Goal: Task Accomplishment & Management: Manage account settings

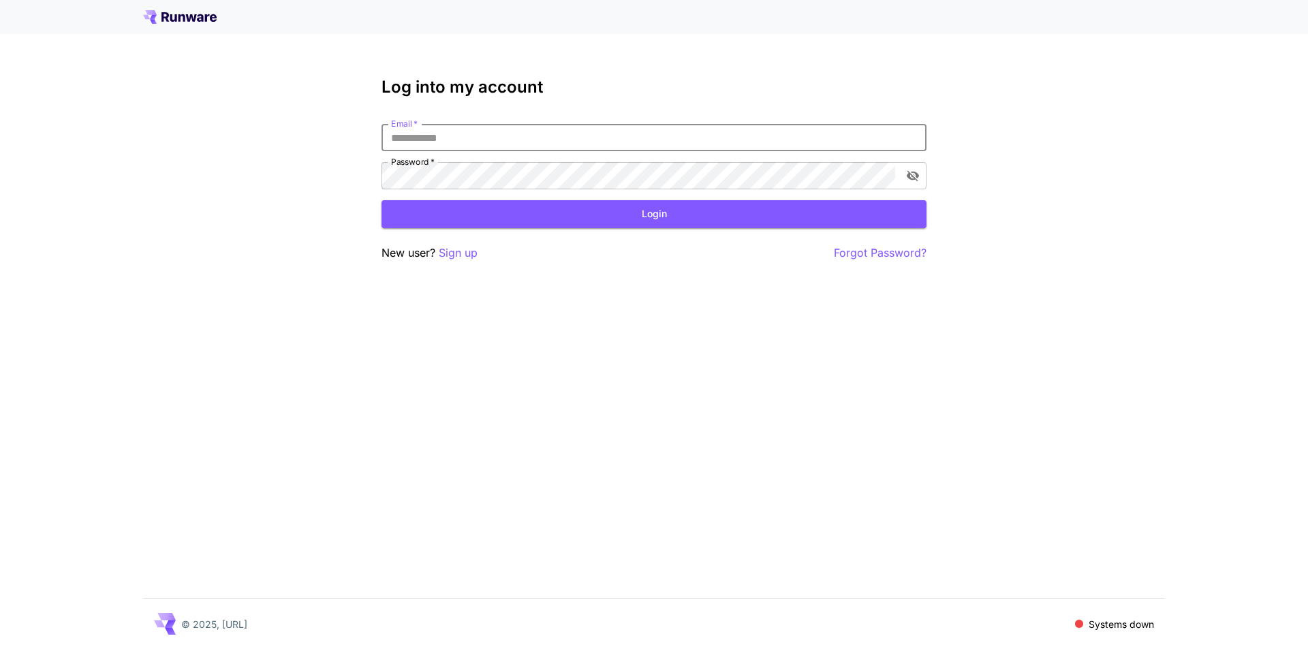
click at [681, 138] on input "Email   *" at bounding box center [653, 137] width 545 height 27
type input "**********"
click at [914, 168] on button "toggle password visibility" at bounding box center [913, 175] width 25 height 25
click button "Login" at bounding box center [653, 214] width 545 height 28
click at [794, 226] on button "Login" at bounding box center [653, 214] width 545 height 28
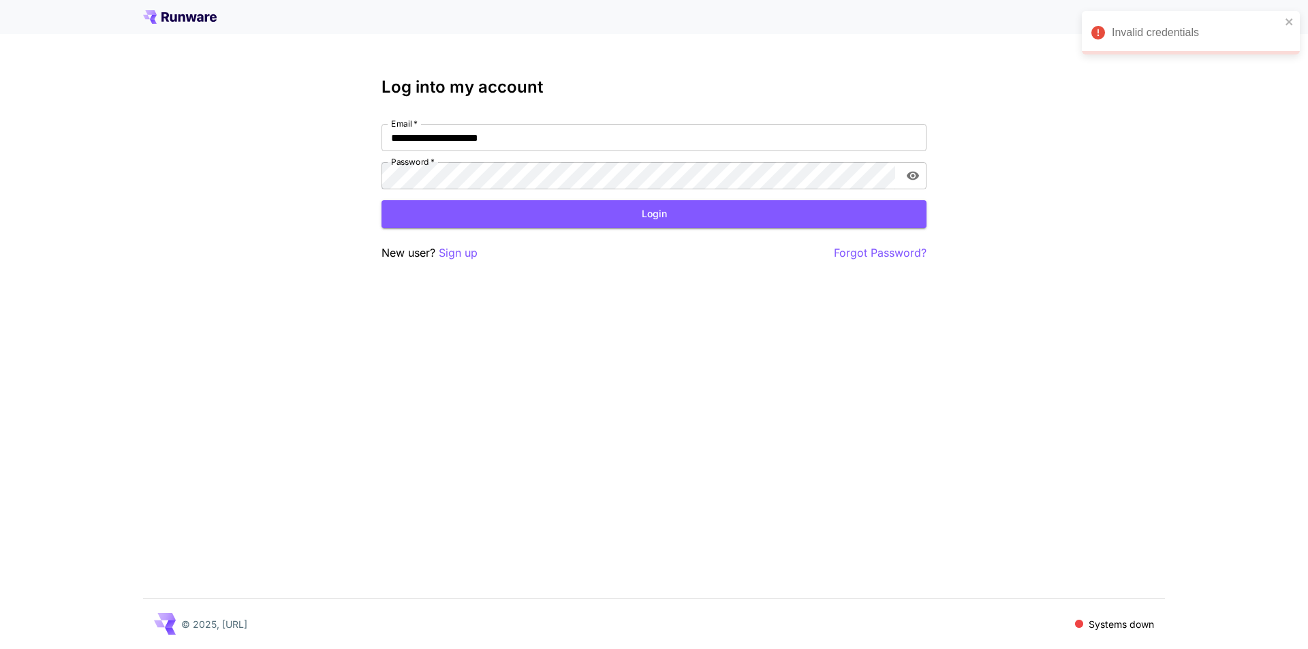
click at [794, 226] on button "Login" at bounding box center [653, 214] width 545 height 28
click button "Login" at bounding box center [653, 214] width 545 height 28
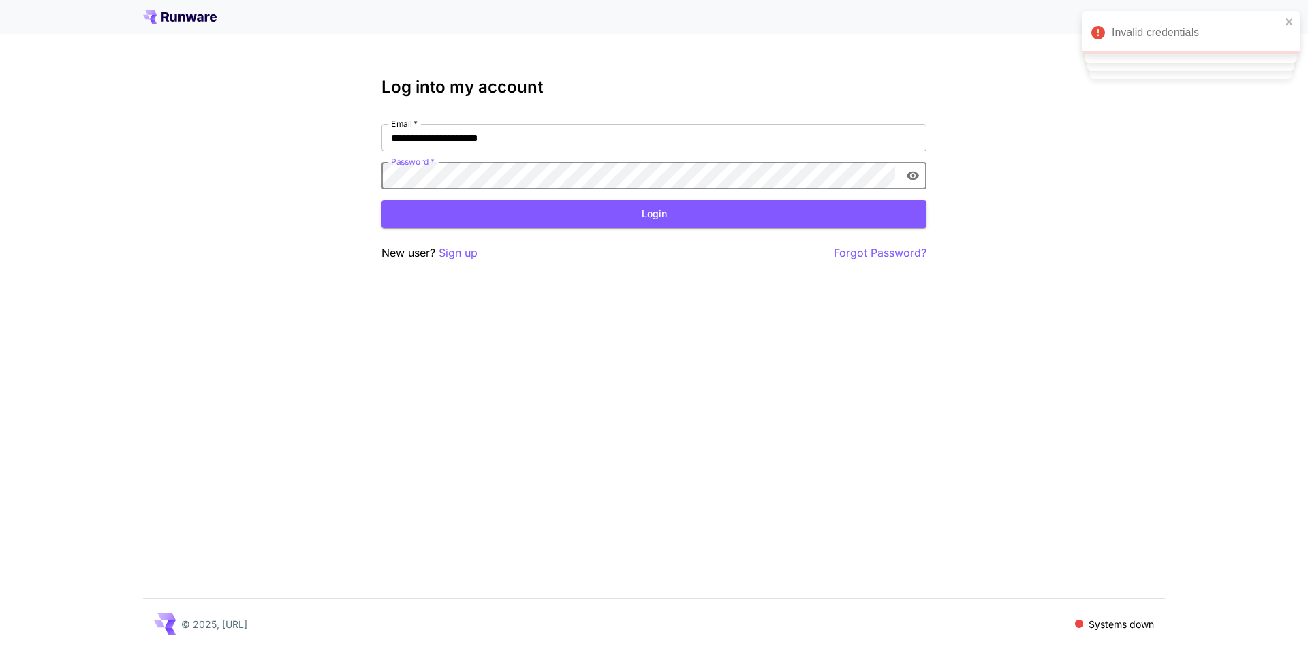
click button "Login" at bounding box center [653, 214] width 545 height 28
click at [557, 208] on button "Login" at bounding box center [653, 214] width 545 height 28
click at [559, 208] on button "Login" at bounding box center [653, 214] width 545 height 28
